Goal: Transaction & Acquisition: Subscribe to service/newsletter

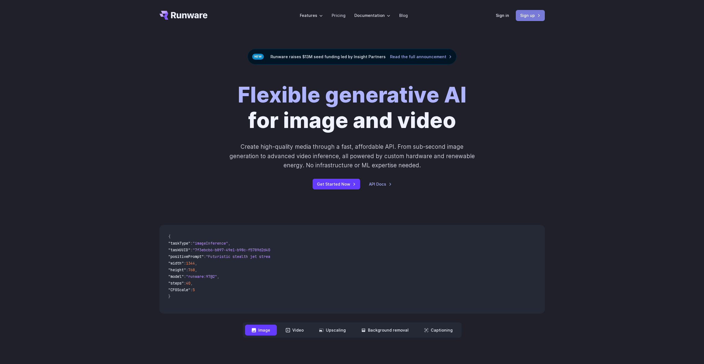
click at [528, 17] on link "Sign up" at bounding box center [529, 15] width 29 height 11
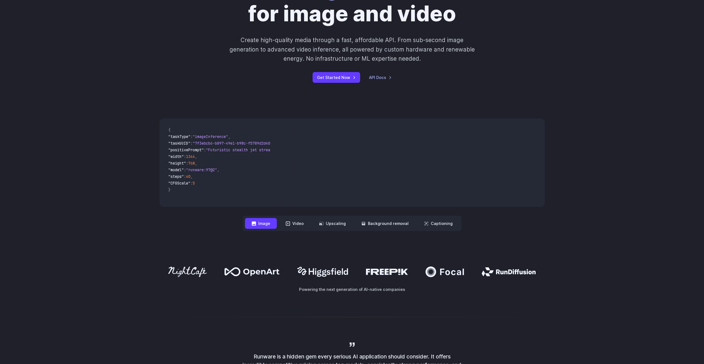
scroll to position [132, 0]
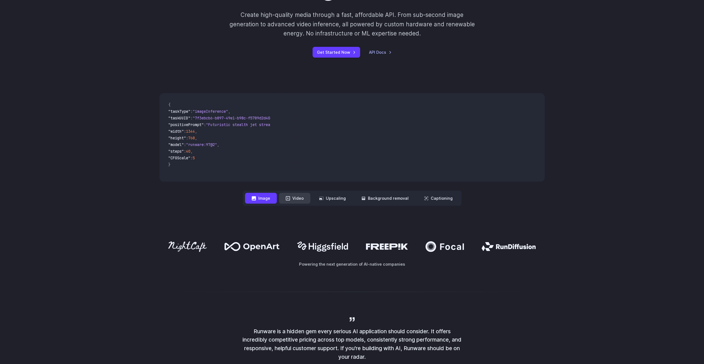
click at [302, 201] on button "Video" at bounding box center [294, 198] width 31 height 11
click at [266, 204] on nav "**********" at bounding box center [352, 197] width 219 height 15
click at [273, 202] on button "Image" at bounding box center [261, 198] width 32 height 11
click at [299, 201] on button "Video" at bounding box center [294, 198] width 31 height 11
click at [334, 203] on button "Upscaling" at bounding box center [332, 198] width 40 height 11
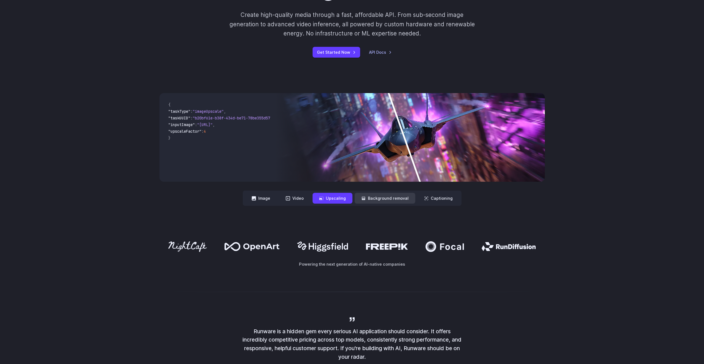
click at [371, 200] on button "Background removal" at bounding box center [384, 198] width 61 height 11
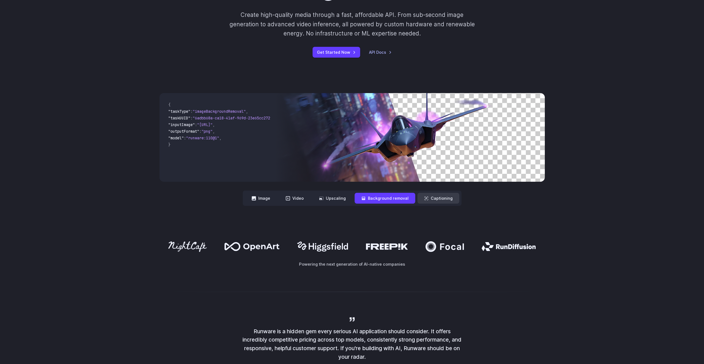
click at [430, 194] on button "Captioning" at bounding box center [438, 198] width 42 height 11
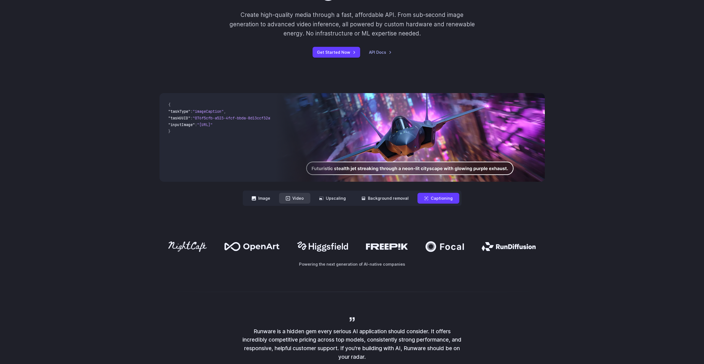
click at [296, 201] on button "Video" at bounding box center [294, 198] width 31 height 11
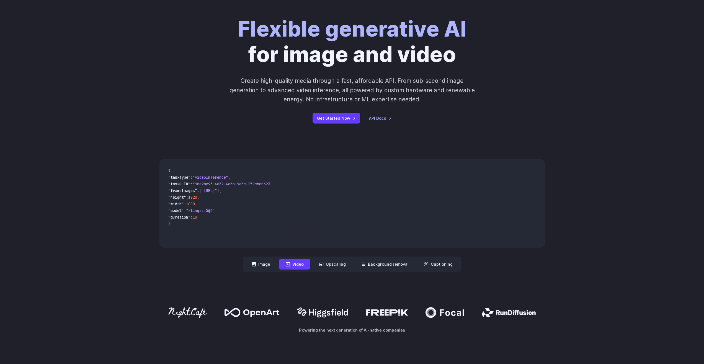
scroll to position [0, 0]
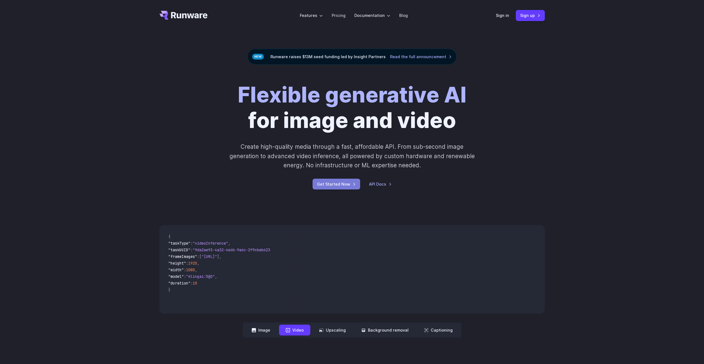
click at [337, 186] on link "Get Started Now" at bounding box center [336, 183] width 48 height 11
